Goal: Download file/media

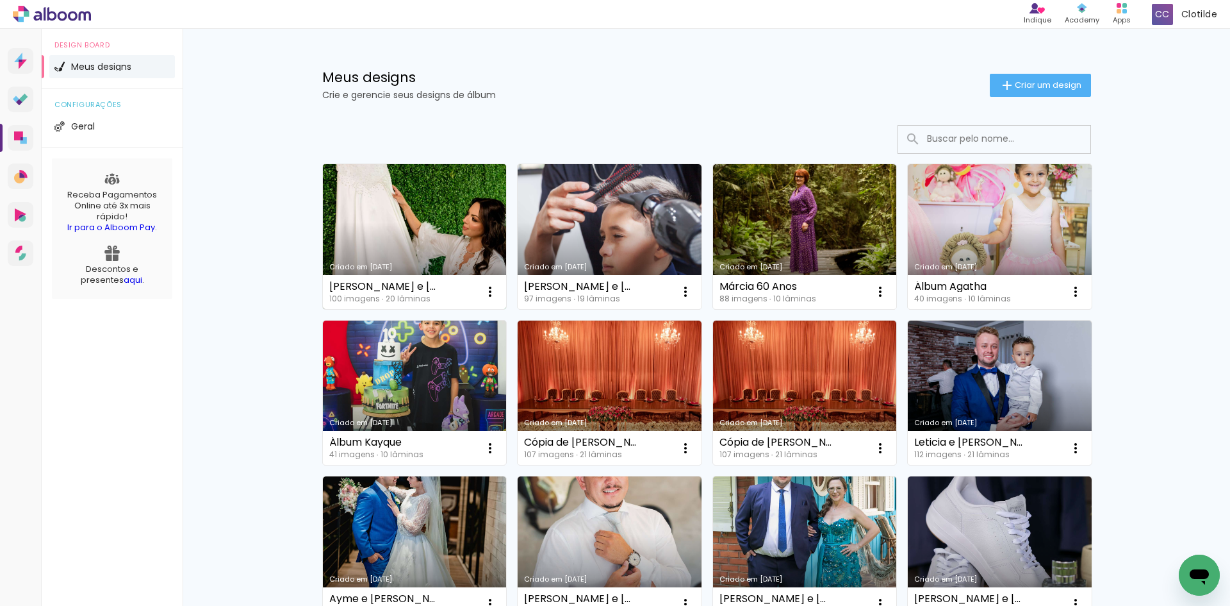
click at [439, 216] on link "Criado em [DATE]" at bounding box center [415, 236] width 184 height 145
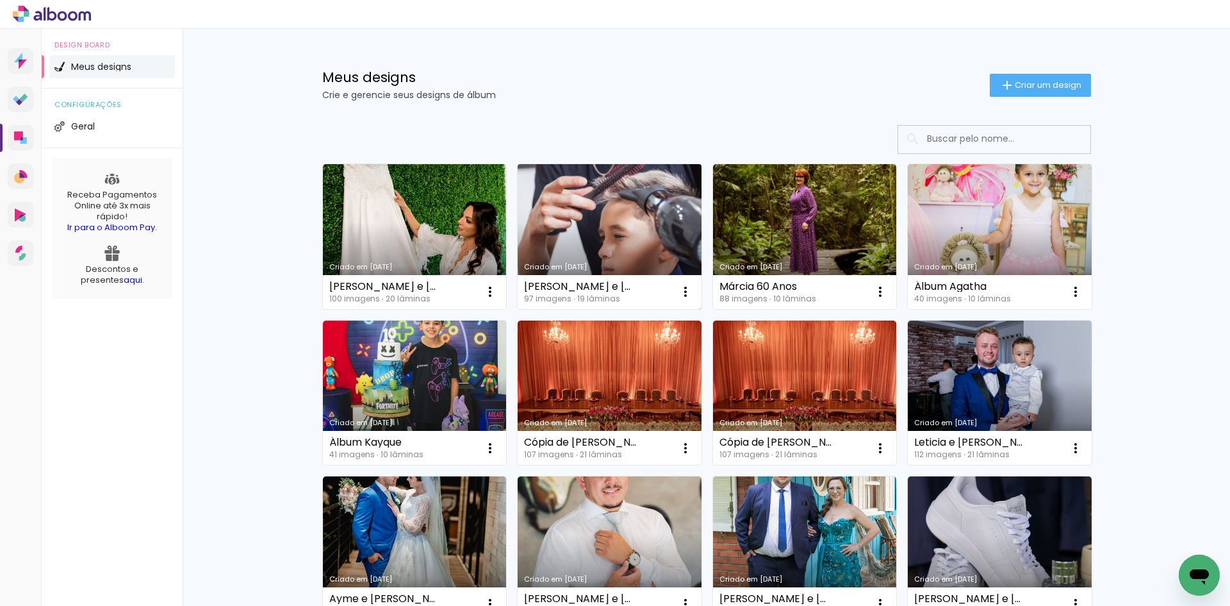
click at [643, 247] on link "Criado em [DATE]" at bounding box center [610, 236] width 184 height 145
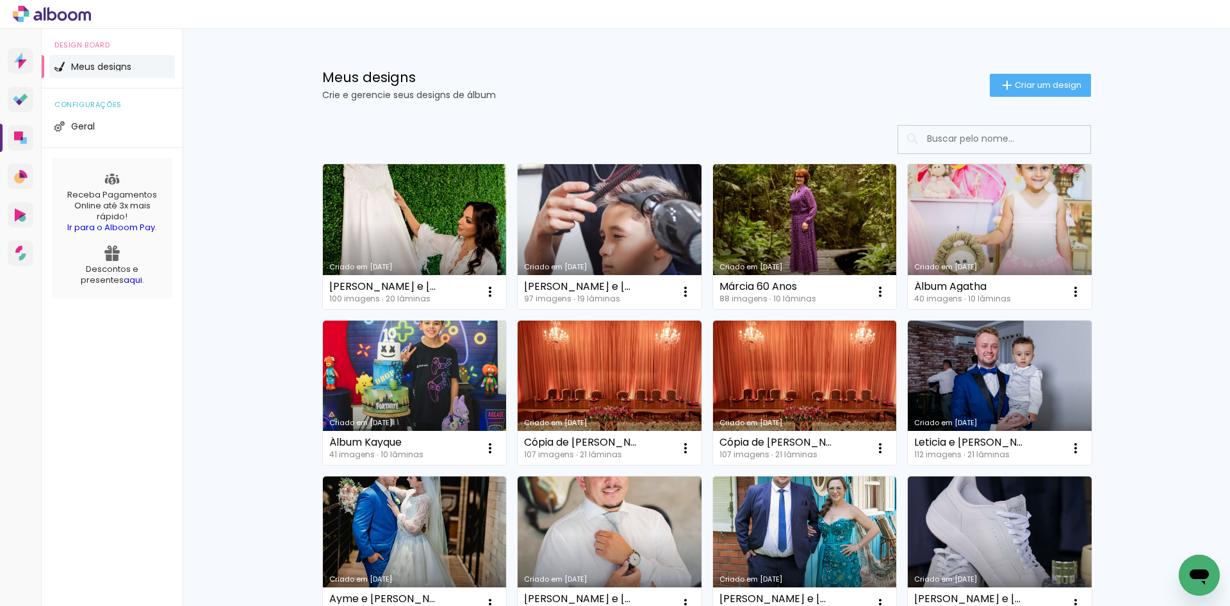
click at [1011, 224] on link "Criado em [DATE]" at bounding box center [1000, 236] width 184 height 145
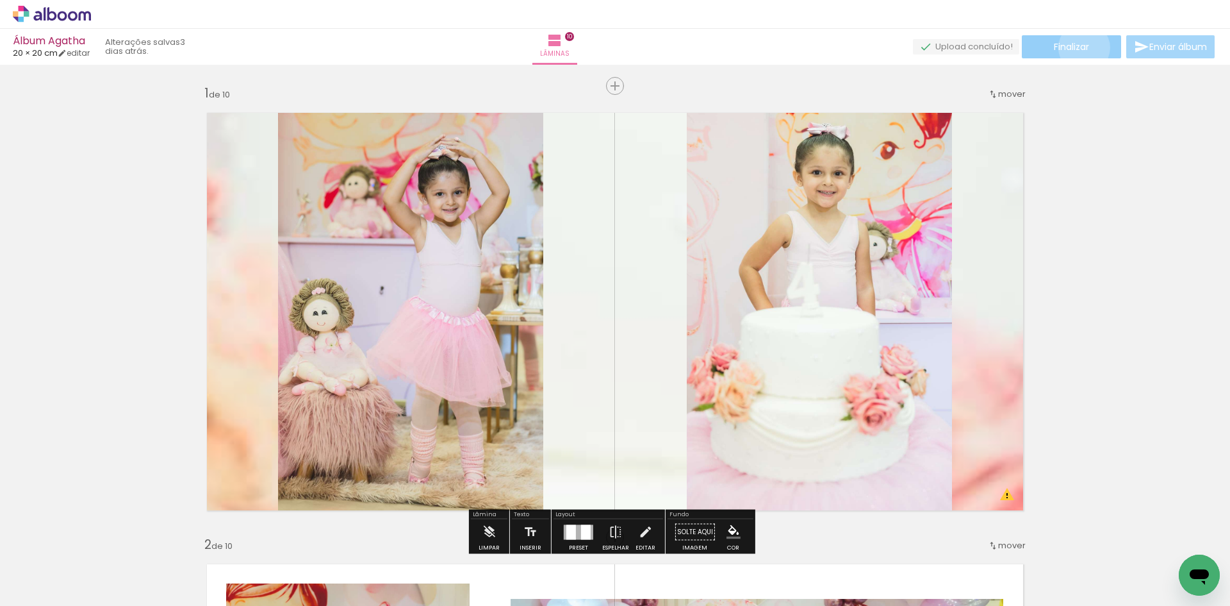
click at [1079, 47] on span "Finalizar" at bounding box center [1071, 46] width 35 height 9
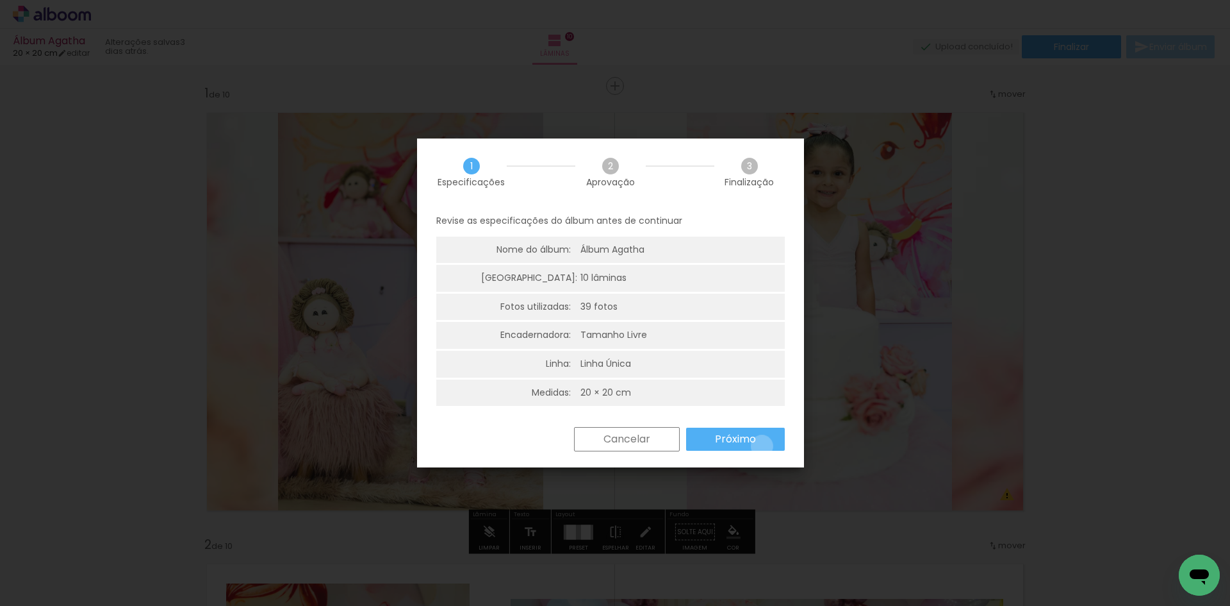
click at [762, 446] on paper-button "Próximo" at bounding box center [735, 438] width 99 height 23
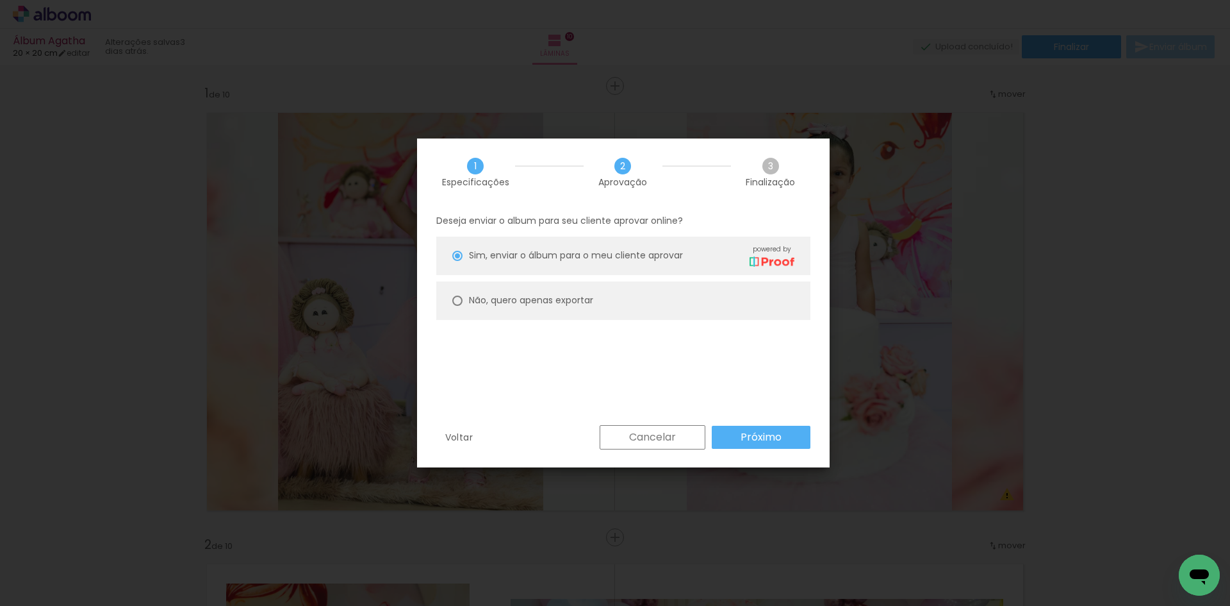
click at [0, 0] on slot "Não, quero apenas exportar" at bounding box center [0, 0] width 0 height 0
type paper-radio-button "on"
click at [746, 427] on paper-button "Próximo" at bounding box center [761, 437] width 99 height 23
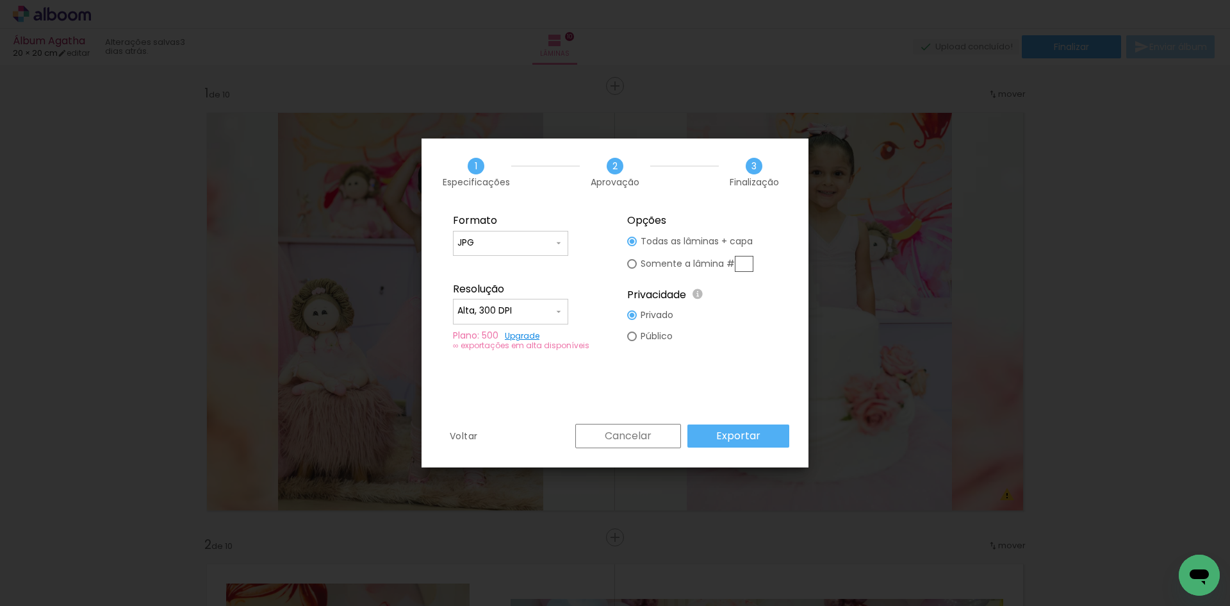
click at [510, 315] on input "Alta, 300 DPI" at bounding box center [506, 310] width 96 height 13
click at [522, 335] on paper-item "Baixa" at bounding box center [510, 335] width 115 height 26
type input "Baixa"
click at [730, 427] on paper-button "Exportar" at bounding box center [739, 435] width 102 height 23
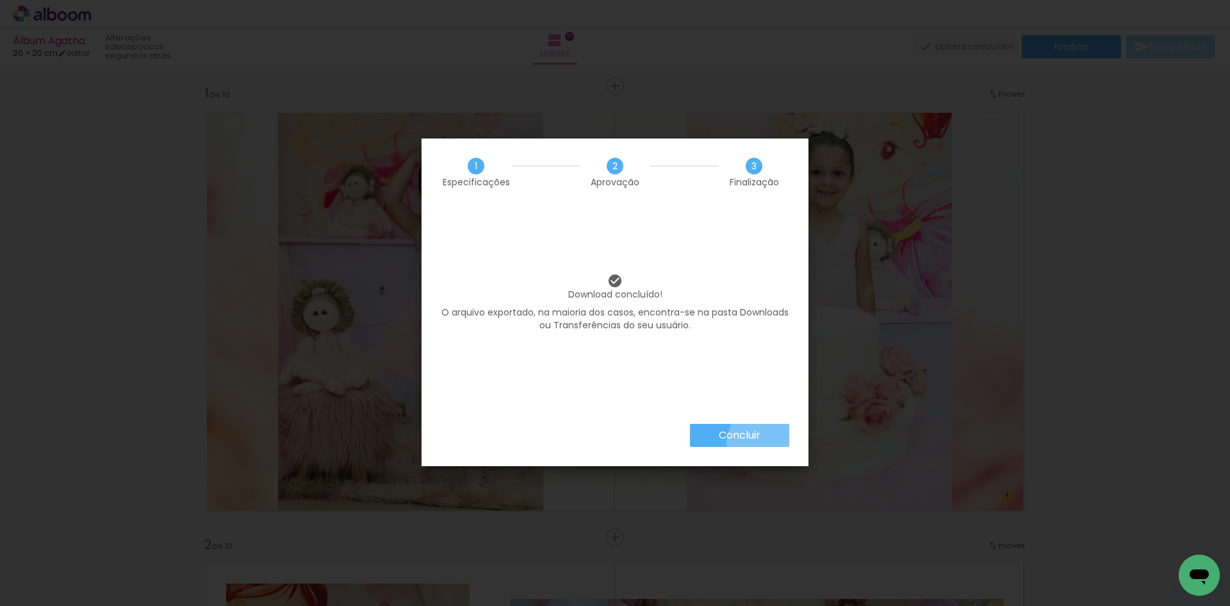
click at [764, 440] on paper-button "Concluir" at bounding box center [739, 435] width 99 height 23
